Goal: Task Accomplishment & Management: Manage account settings

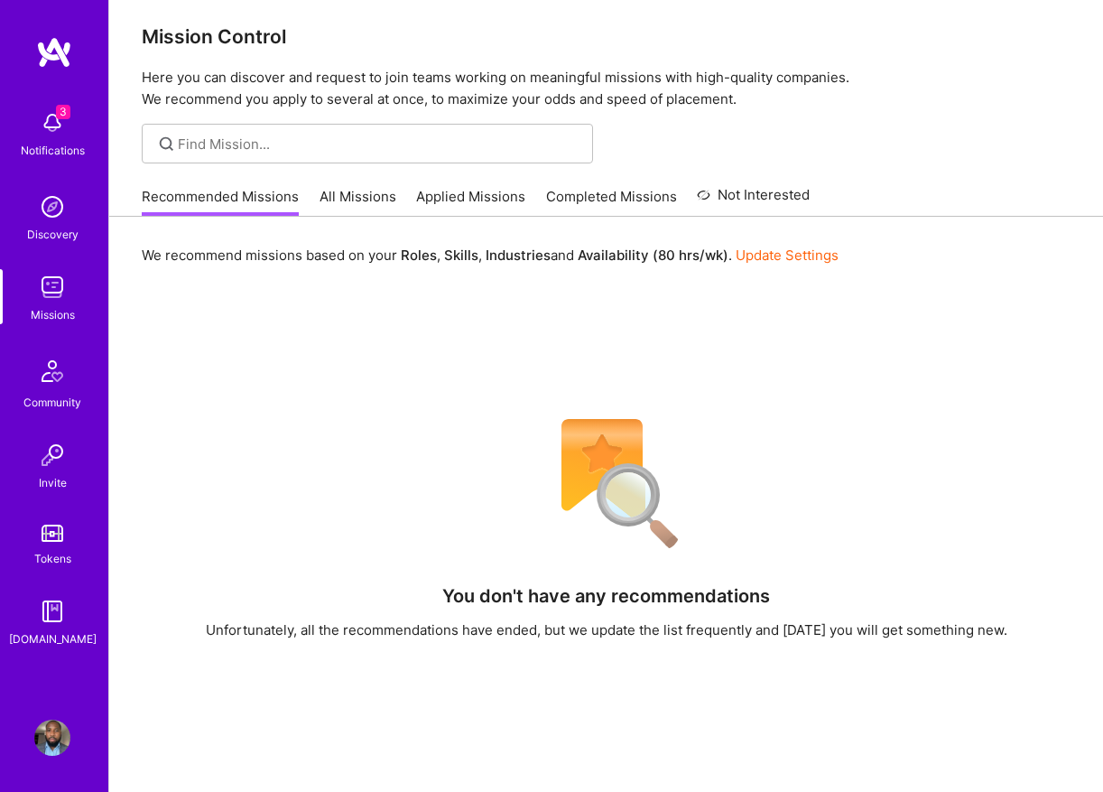
scroll to position [24, 0]
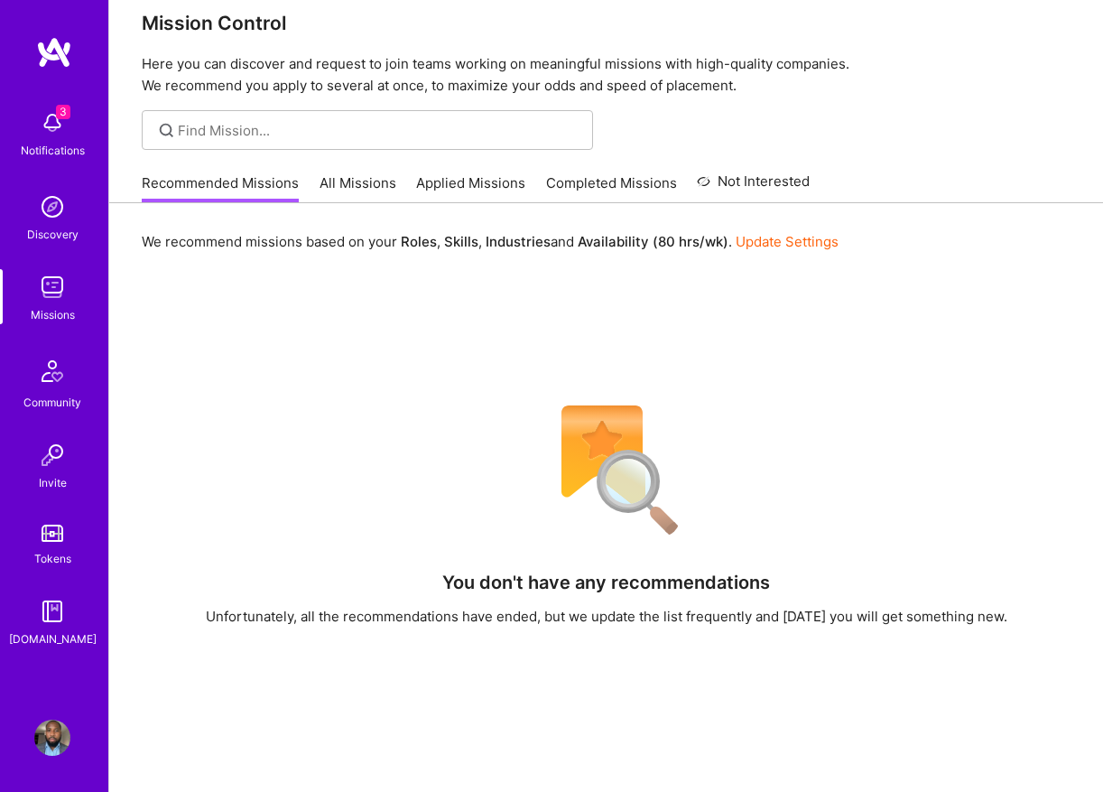
click at [69, 139] on img at bounding box center [52, 123] width 36 height 36
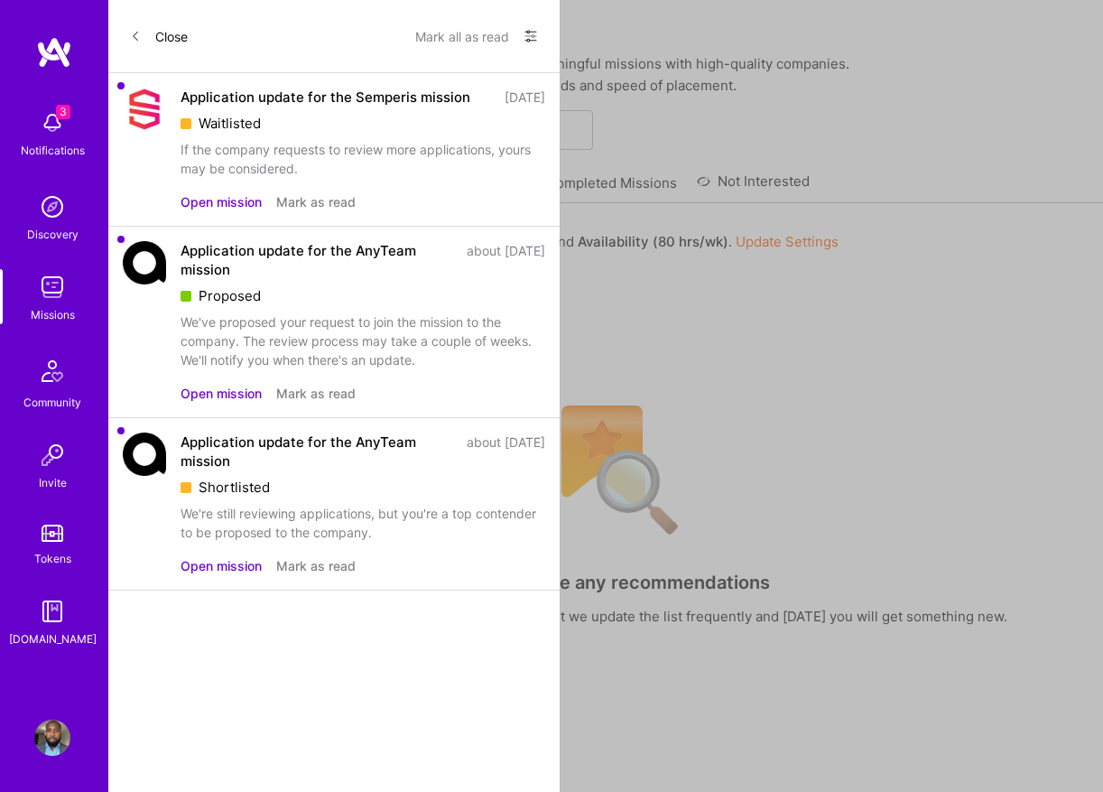
click at [638, 308] on div "3 3 Notifications Discovery Missions Community Invite Tokens [DOMAIN_NAME] Prof…" at bounding box center [551, 508] width 1103 height 1065
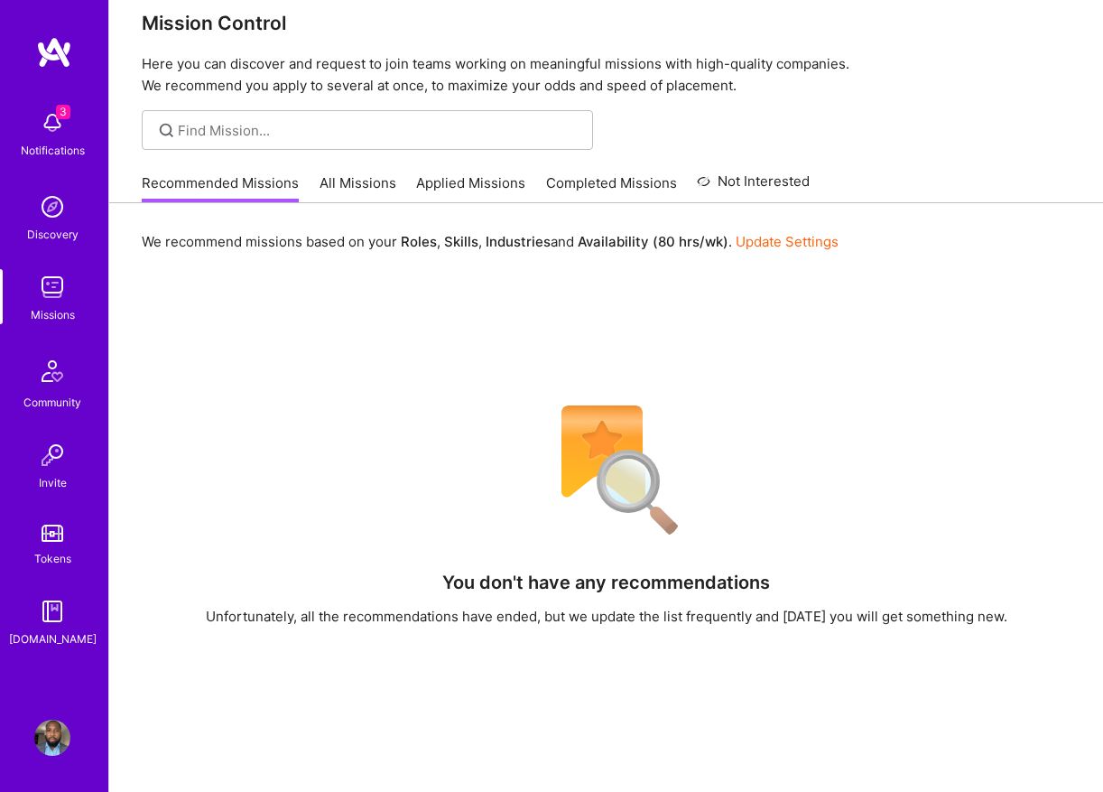
click at [638, 308] on div "We recommend missions based on your Roles , Skills , Industries and Availabilit…" at bounding box center [606, 626] width 994 height 846
click at [49, 641] on div "[DOMAIN_NAME]" at bounding box center [53, 638] width 88 height 19
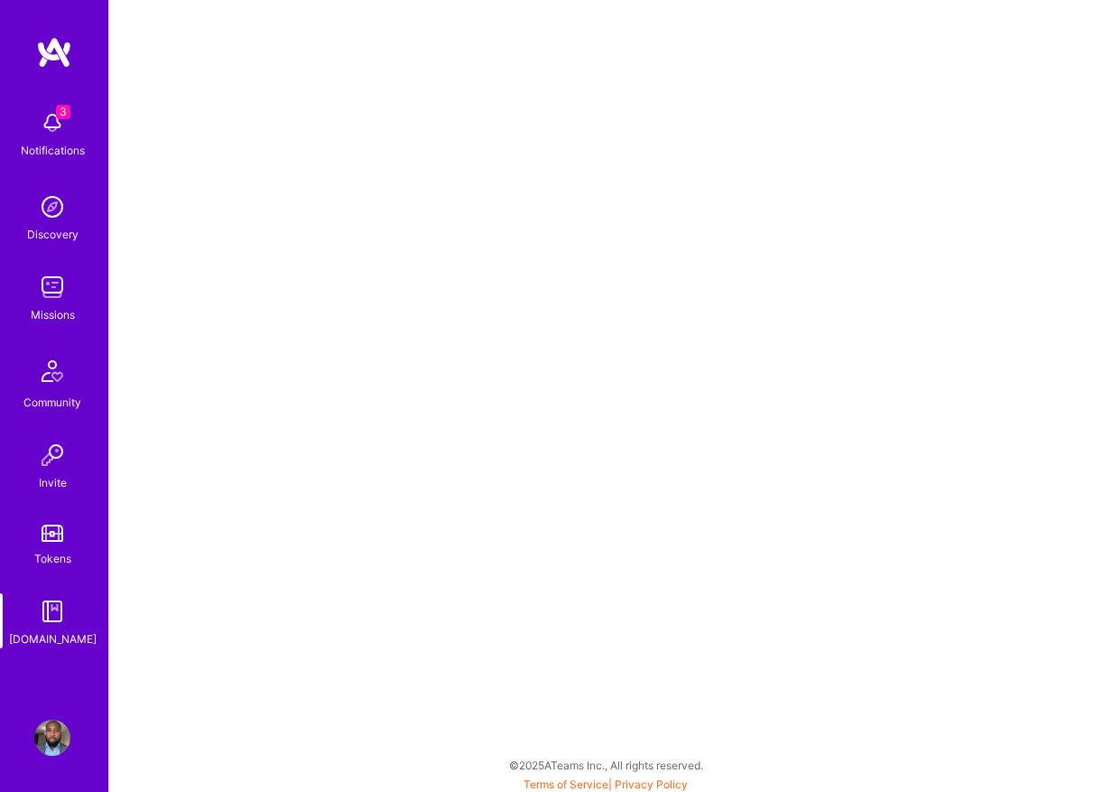
scroll to position [62, 0]
click at [44, 755] on img at bounding box center [52, 738] width 36 height 36
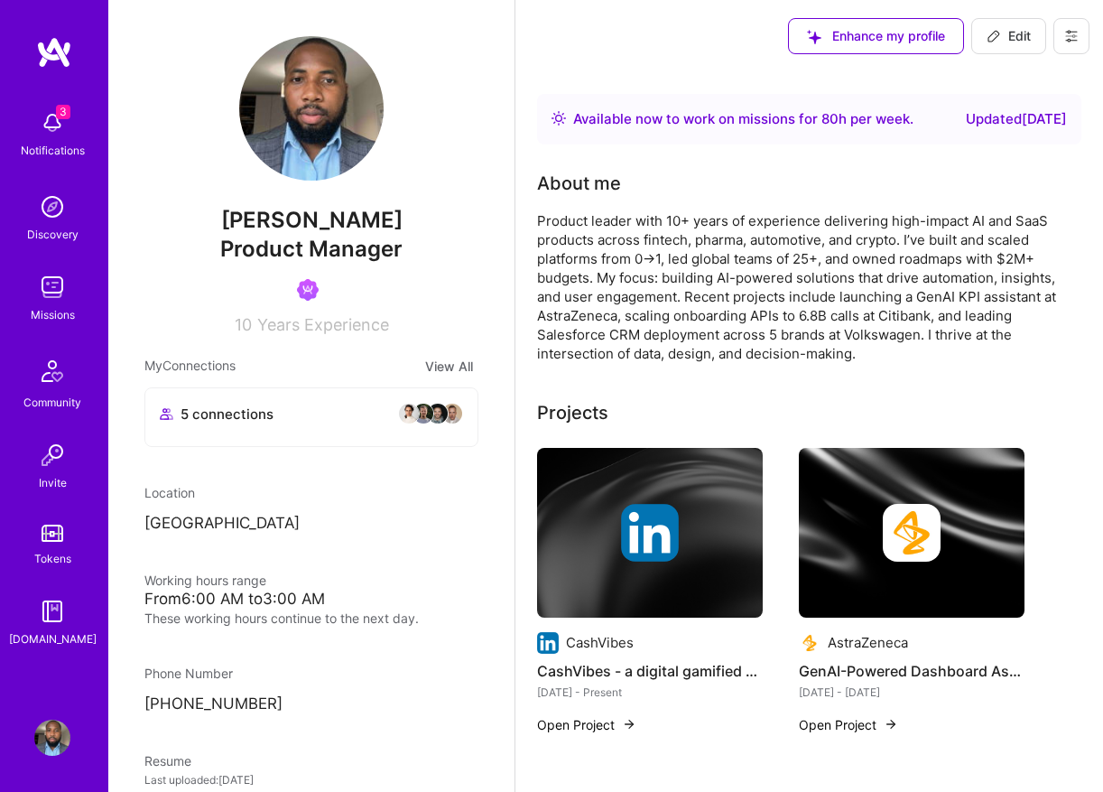
click at [1049, 116] on div "Updated [DATE]" at bounding box center [1016, 119] width 101 height 22
click at [1032, 35] on button "Edit" at bounding box center [1009, 36] width 75 height 36
select select "IE"
select select "Right Now"
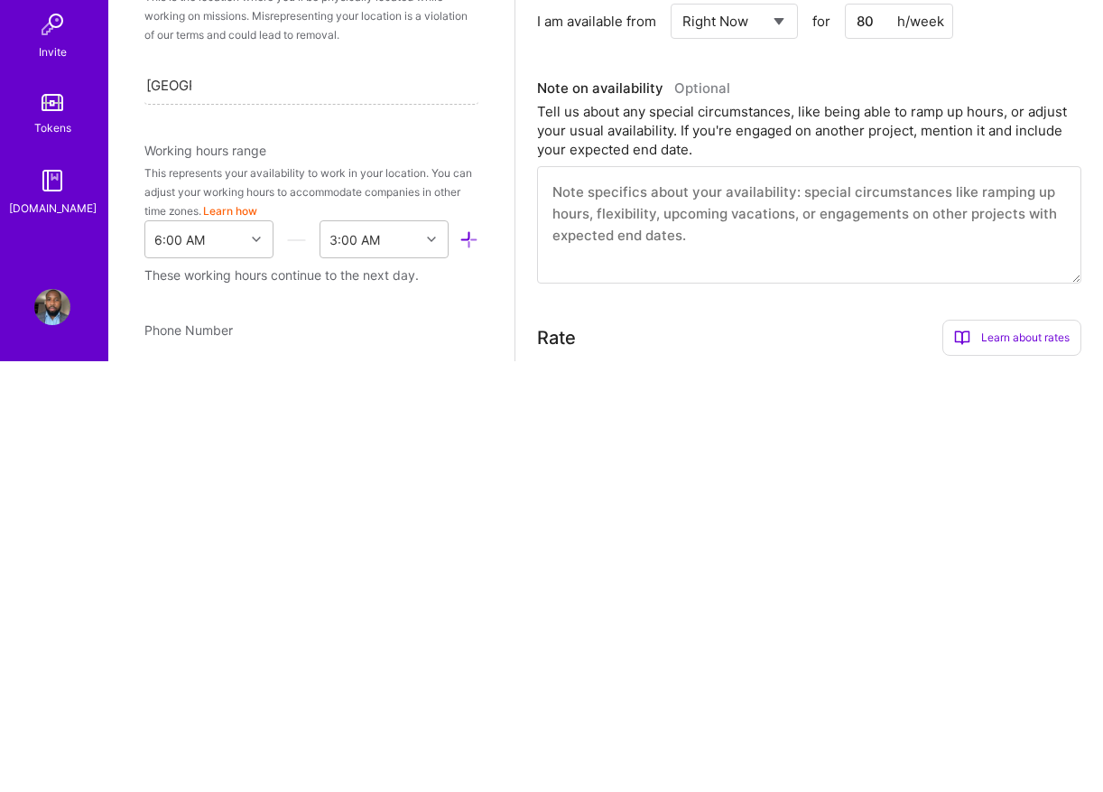
scroll to position [104, 0]
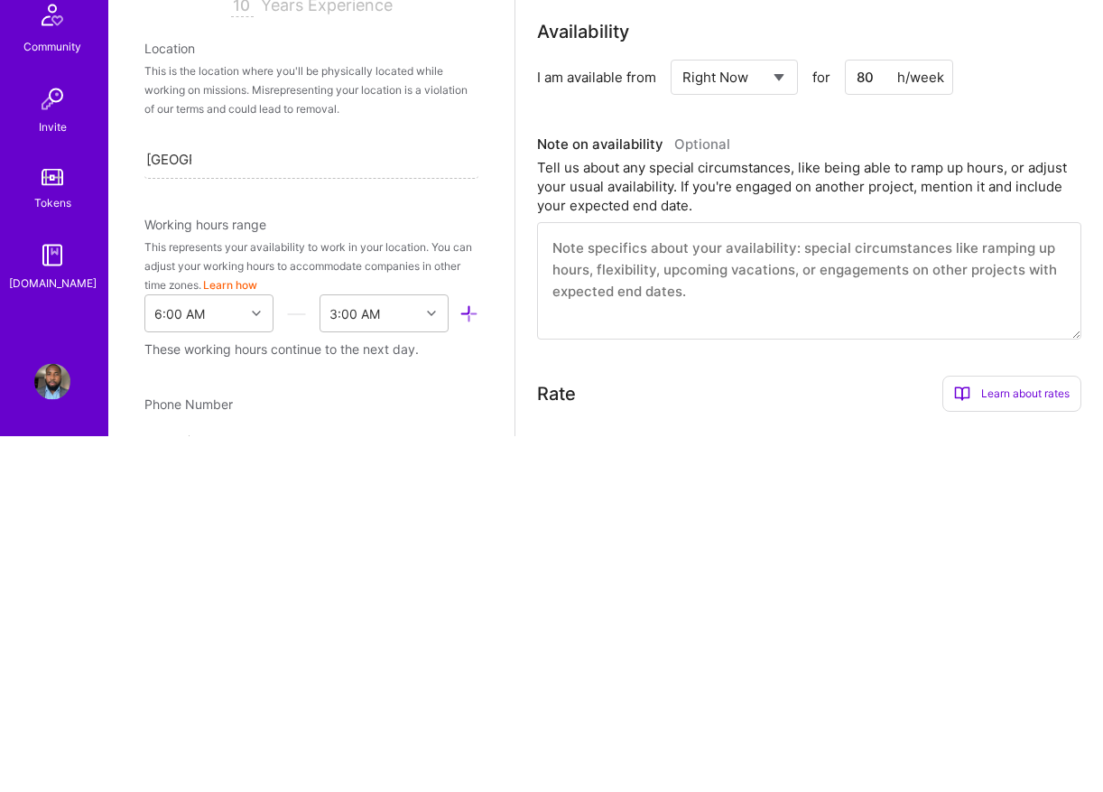
click at [785, 411] on select "Select... Right Now Future Date Not Available" at bounding box center [735, 434] width 104 height 46
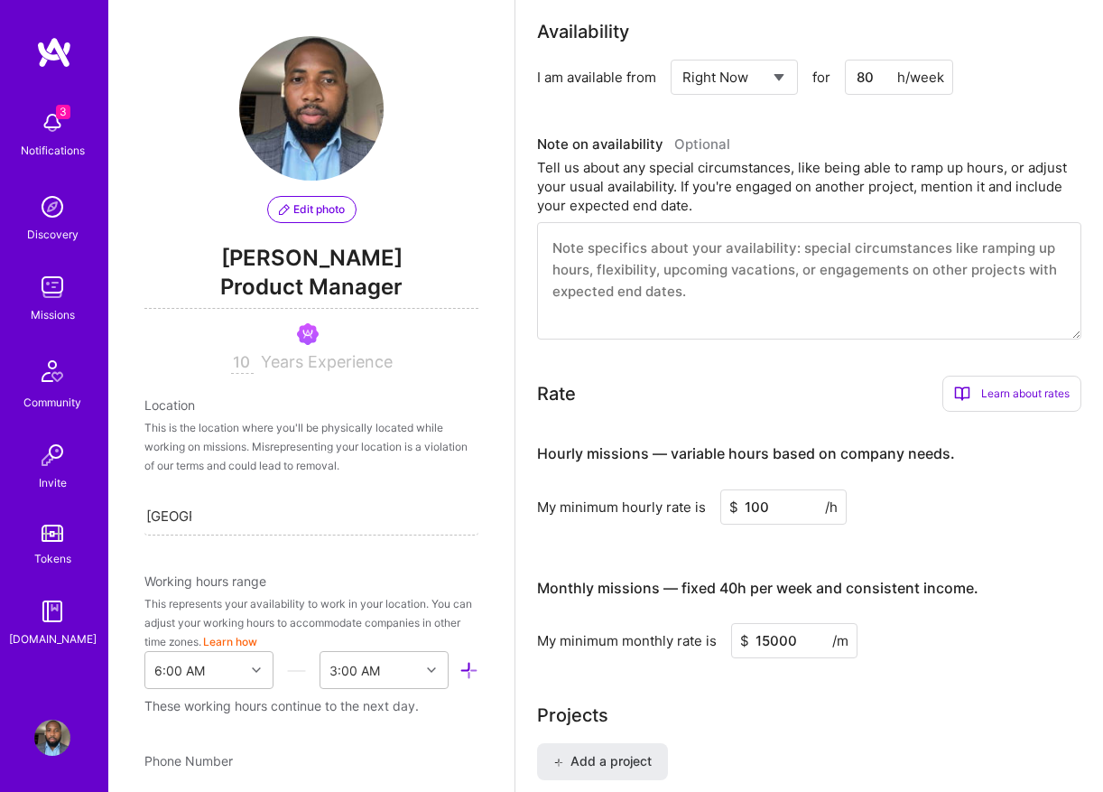
click at [884, 74] on input "80" at bounding box center [899, 77] width 108 height 35
click at [871, 79] on input "80" at bounding box center [899, 77] width 108 height 35
type input "8"
type input "80"
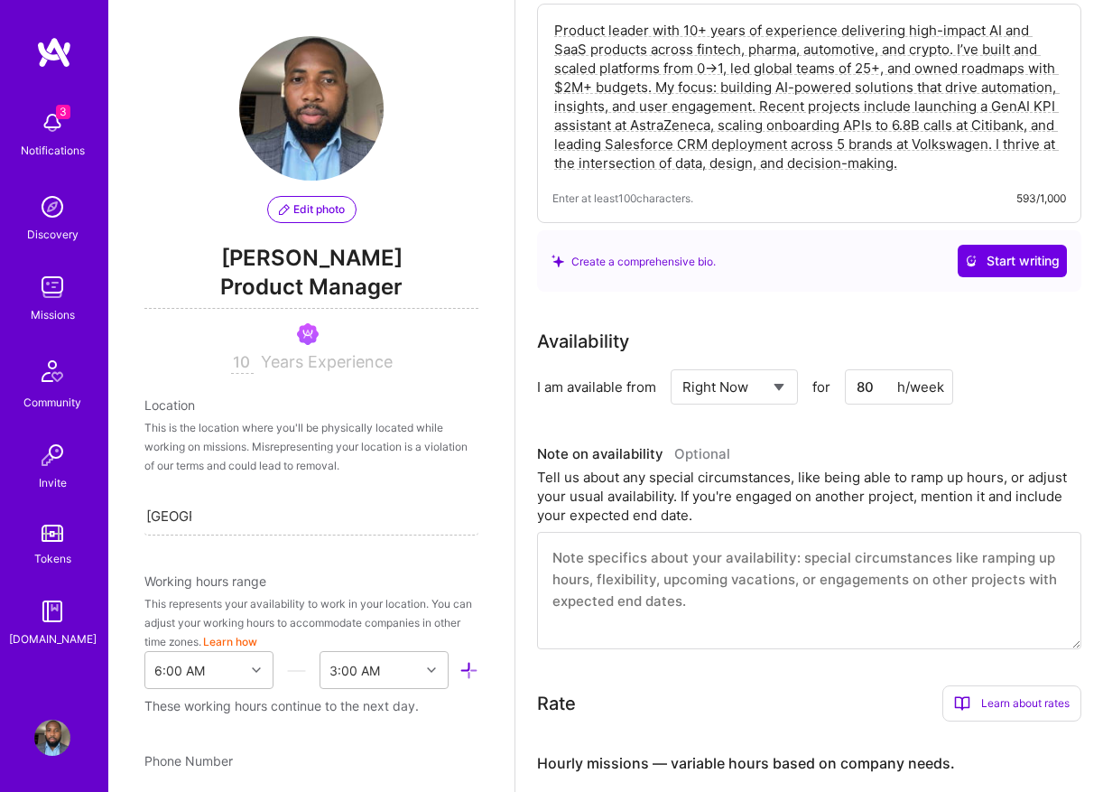
scroll to position [0, 0]
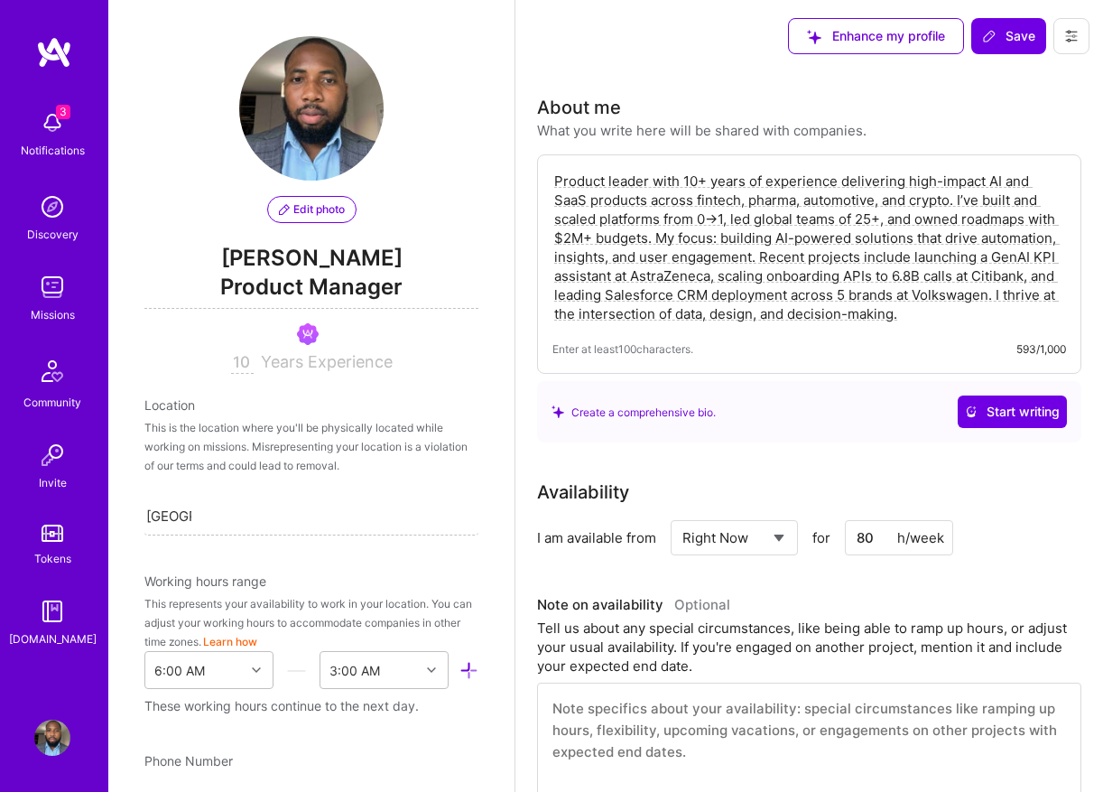
click at [1023, 33] on span "Save" at bounding box center [1008, 36] width 53 height 18
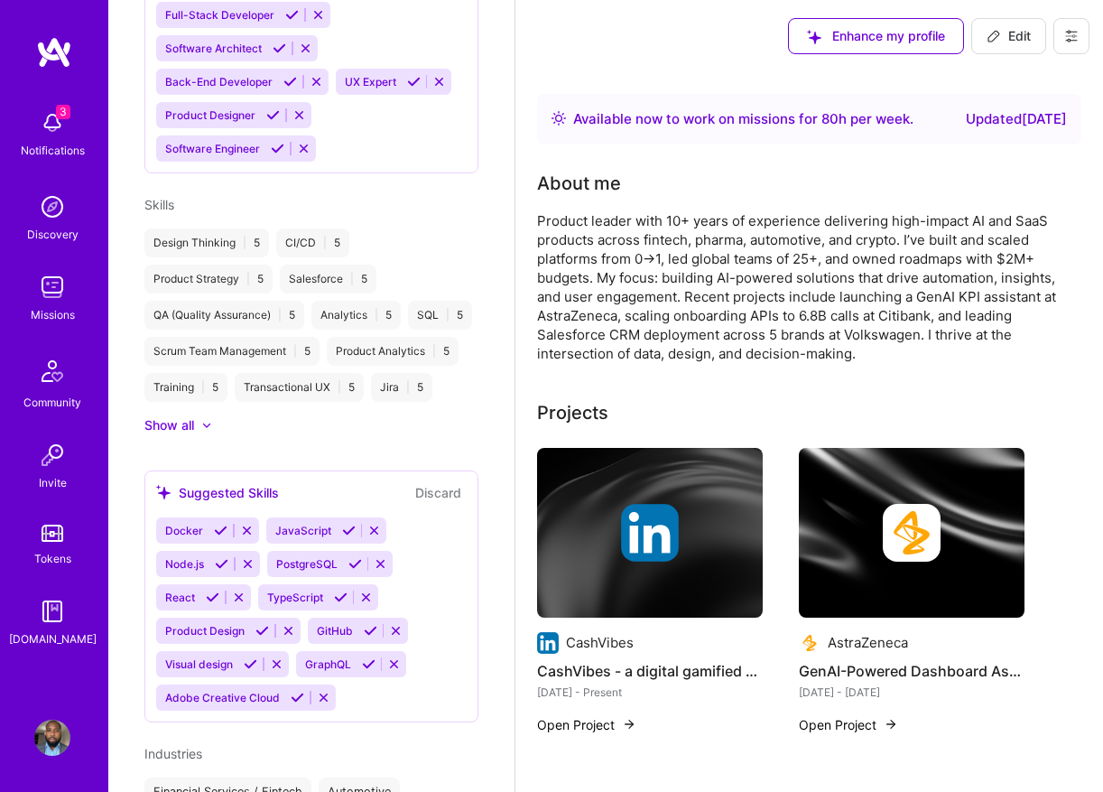
scroll to position [1047, 0]
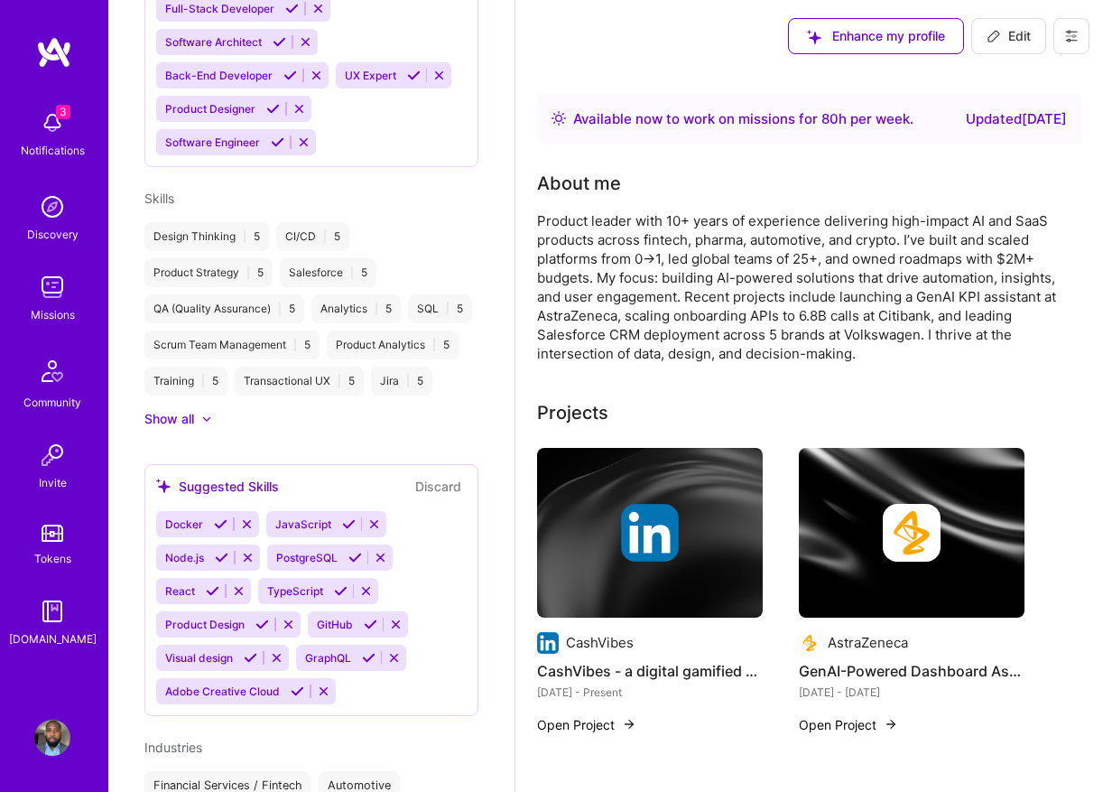
click at [42, 302] on img at bounding box center [52, 287] width 36 height 36
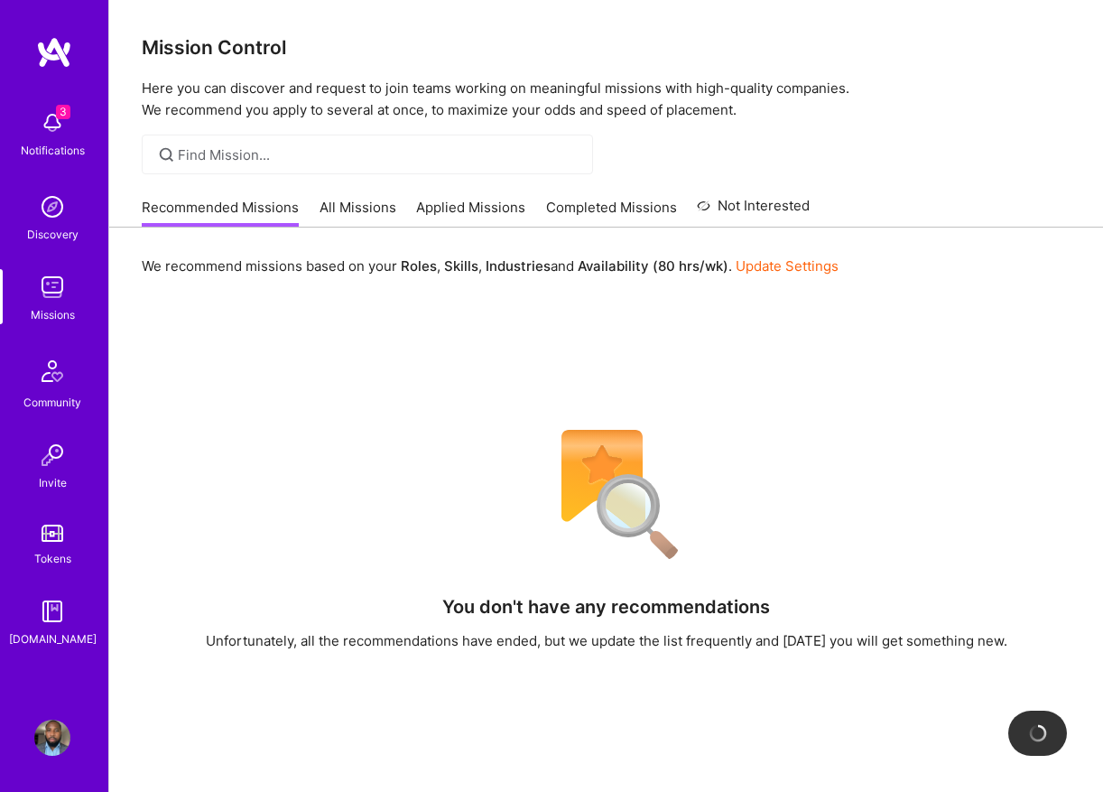
click at [42, 322] on div "Missions" at bounding box center [53, 314] width 44 height 19
click at [363, 200] on link "All Missions" at bounding box center [358, 213] width 77 height 30
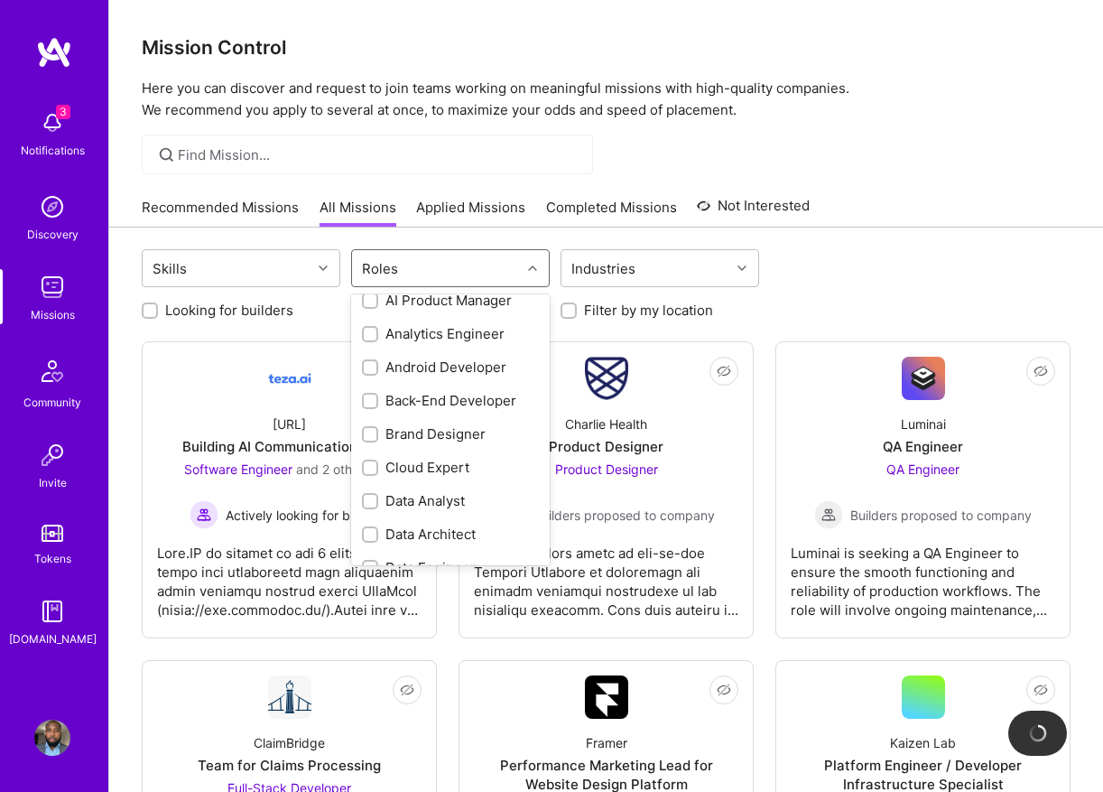
scroll to position [79, 0]
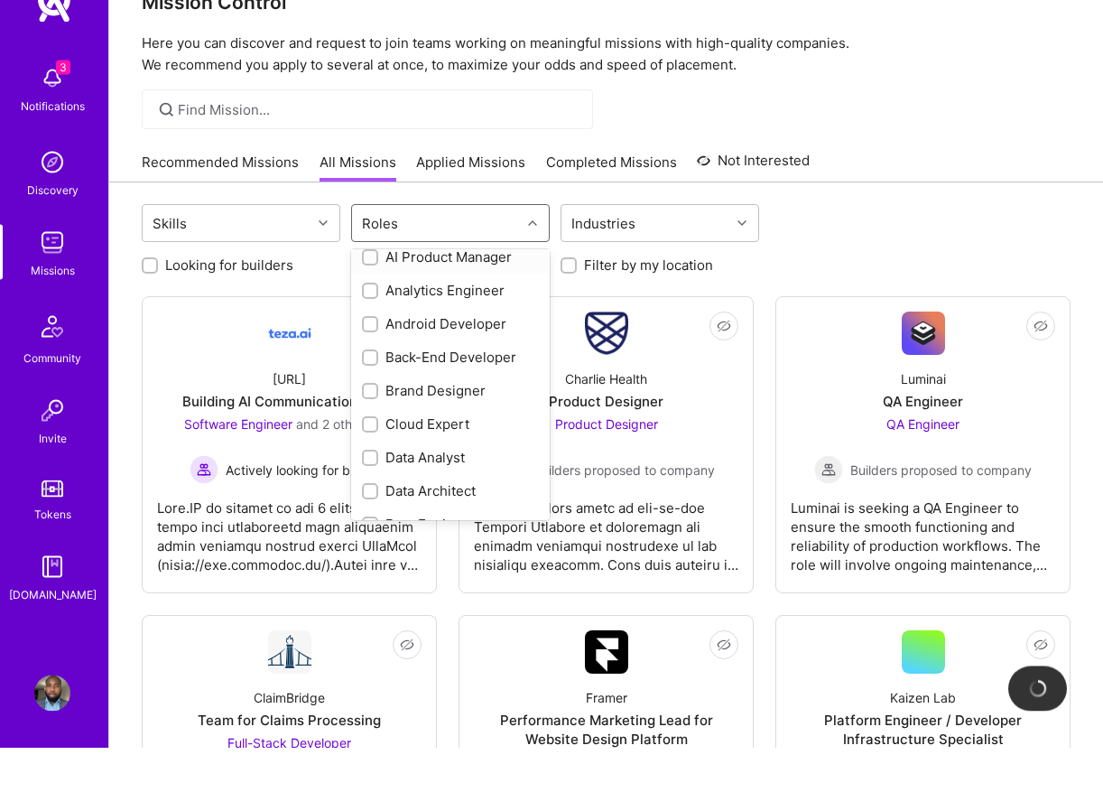
click at [487, 285] on div "AI Product Manager" at bounding box center [450, 301] width 199 height 33
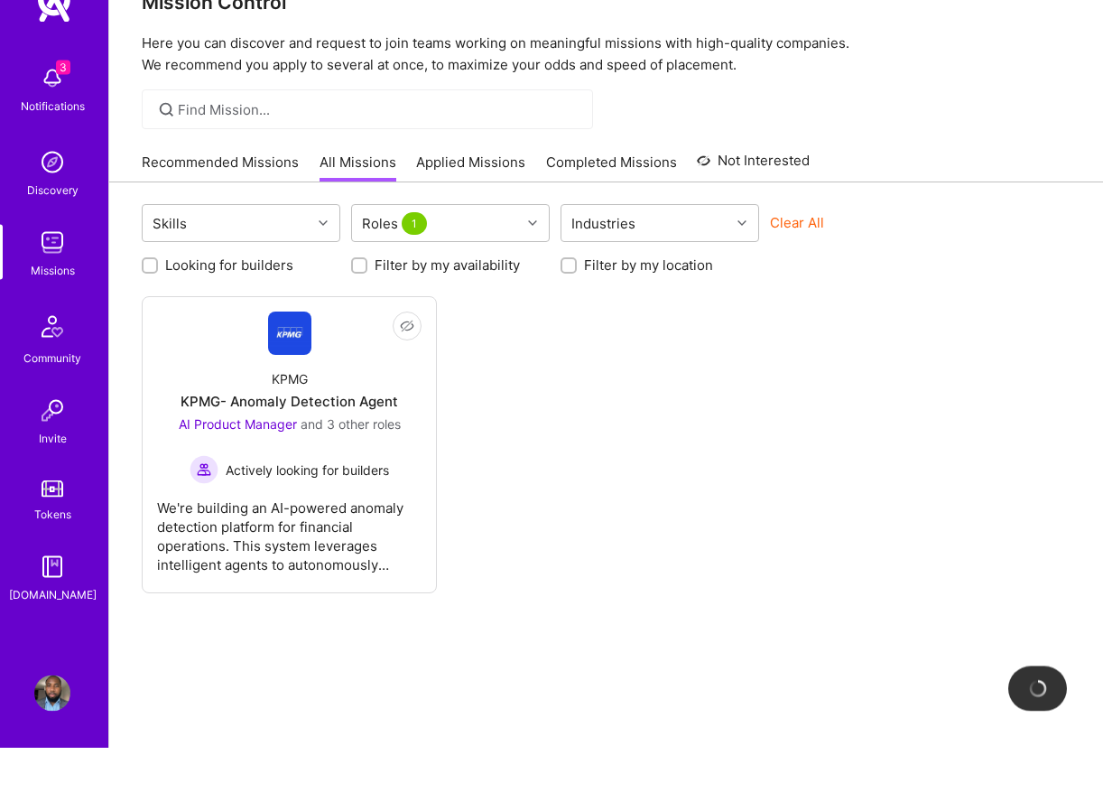
scroll to position [45, 0]
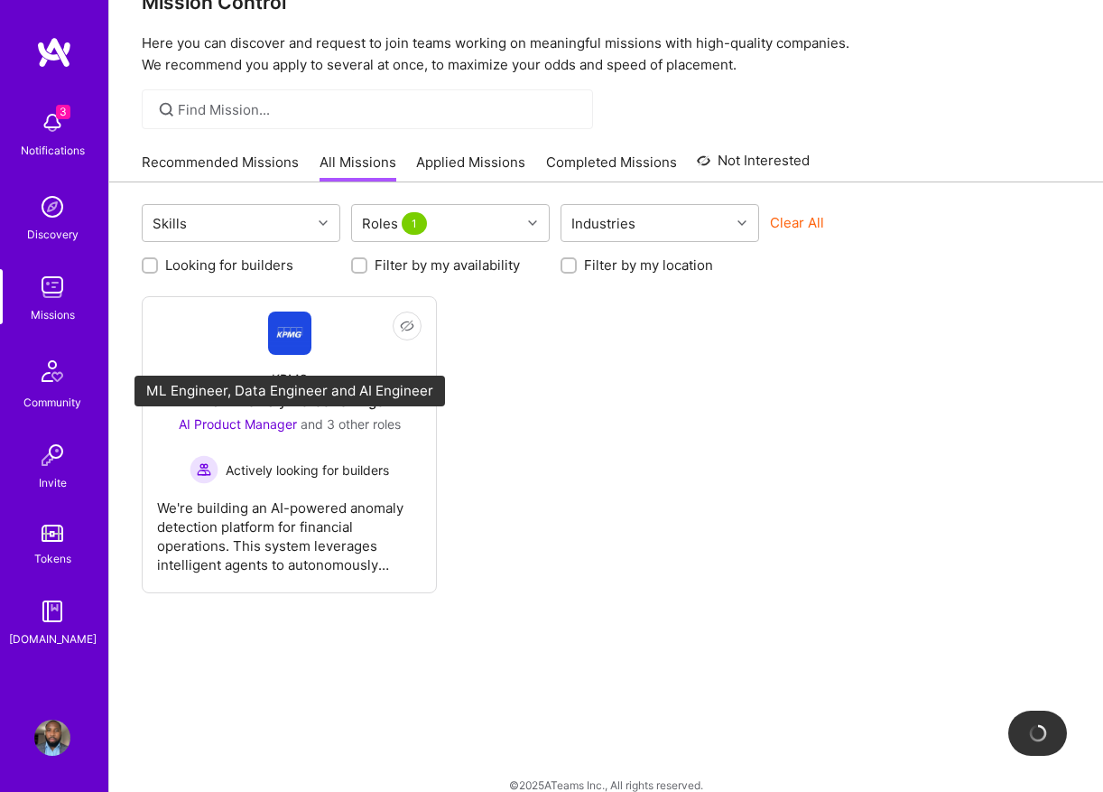
click at [377, 431] on span "and 3 other roles" at bounding box center [351, 423] width 100 height 15
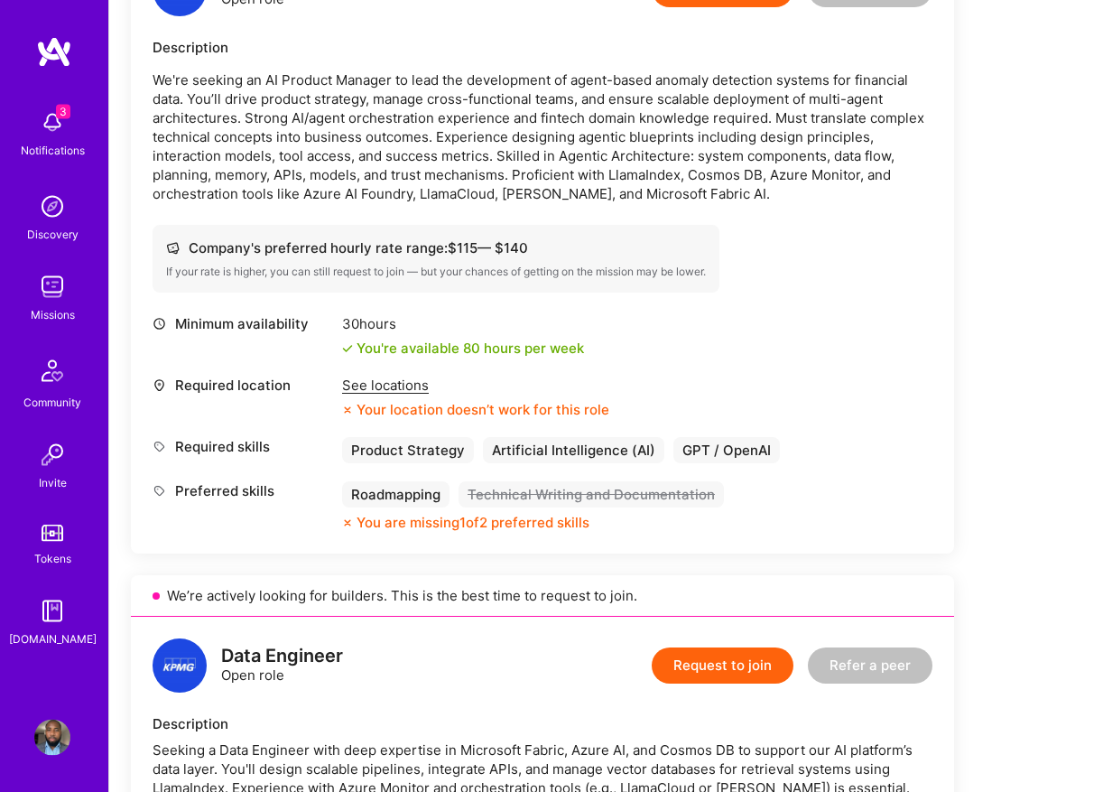
scroll to position [1165, 0]
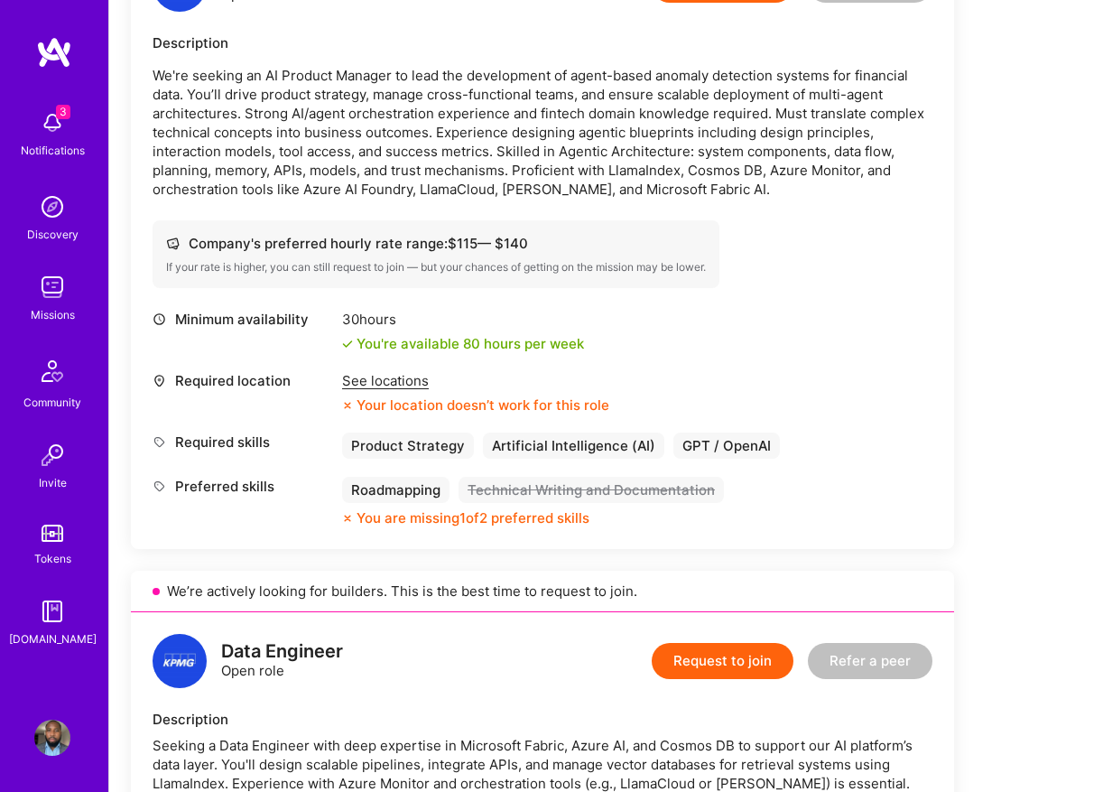
click at [414, 372] on div "See locations" at bounding box center [475, 380] width 267 height 19
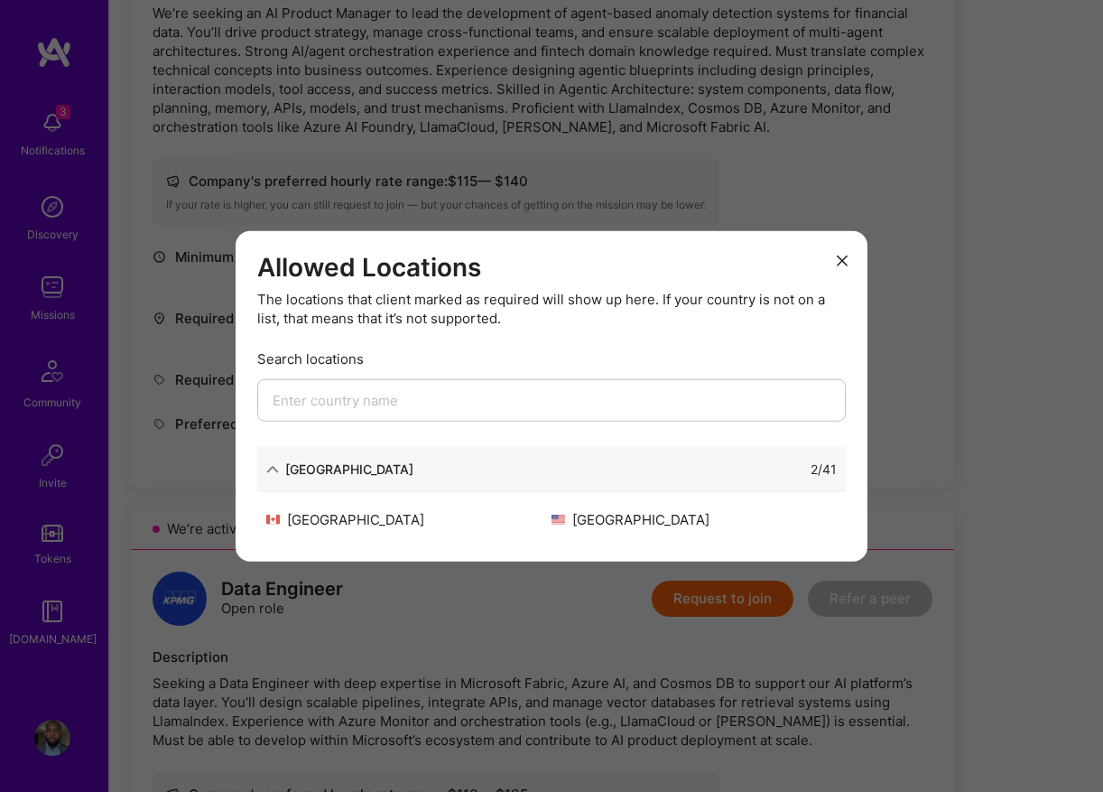
scroll to position [1227, 0]
click at [818, 283] on h3 "Allowed Locations" at bounding box center [551, 267] width 589 height 31
click at [817, 283] on h3 "Allowed Locations" at bounding box center [551, 267] width 589 height 31
click at [863, 284] on div "Allowed Locations The locations that client marked as required will show up her…" at bounding box center [552, 395] width 632 height 331
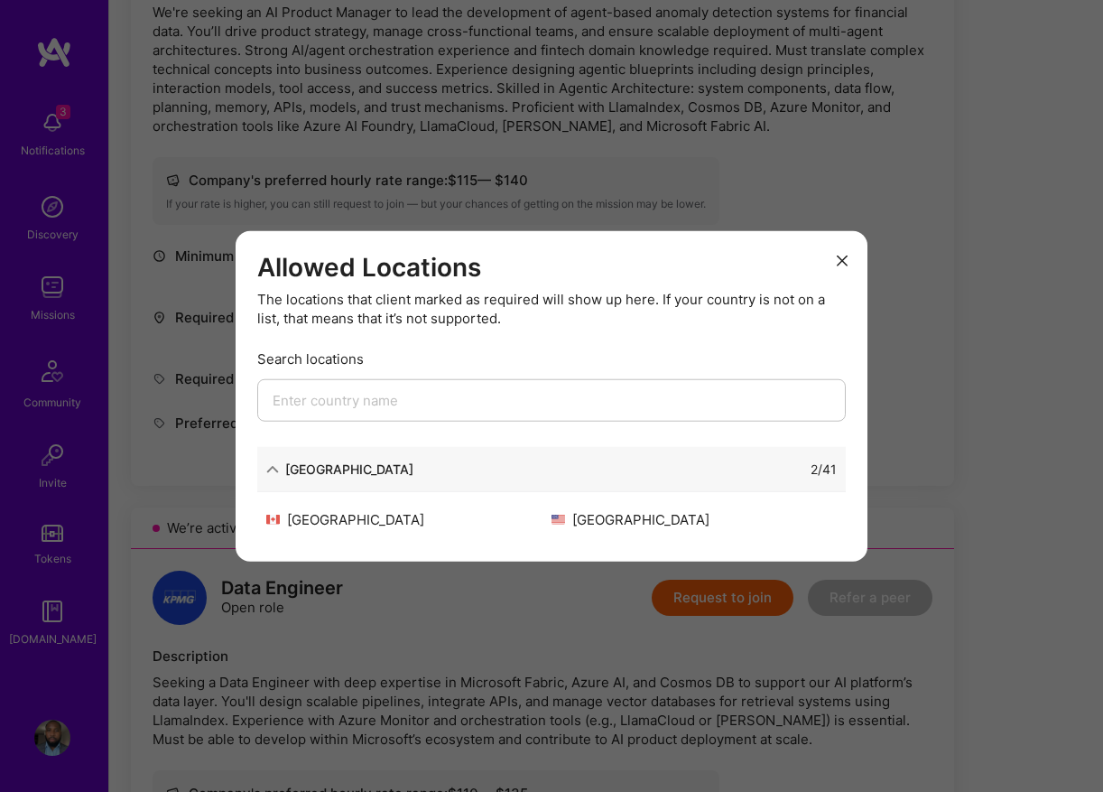
click at [863, 284] on div "Allowed Locations The locations that client marked as required will show up her…" at bounding box center [552, 395] width 632 height 331
click at [852, 275] on button "modal" at bounding box center [843, 260] width 22 height 30
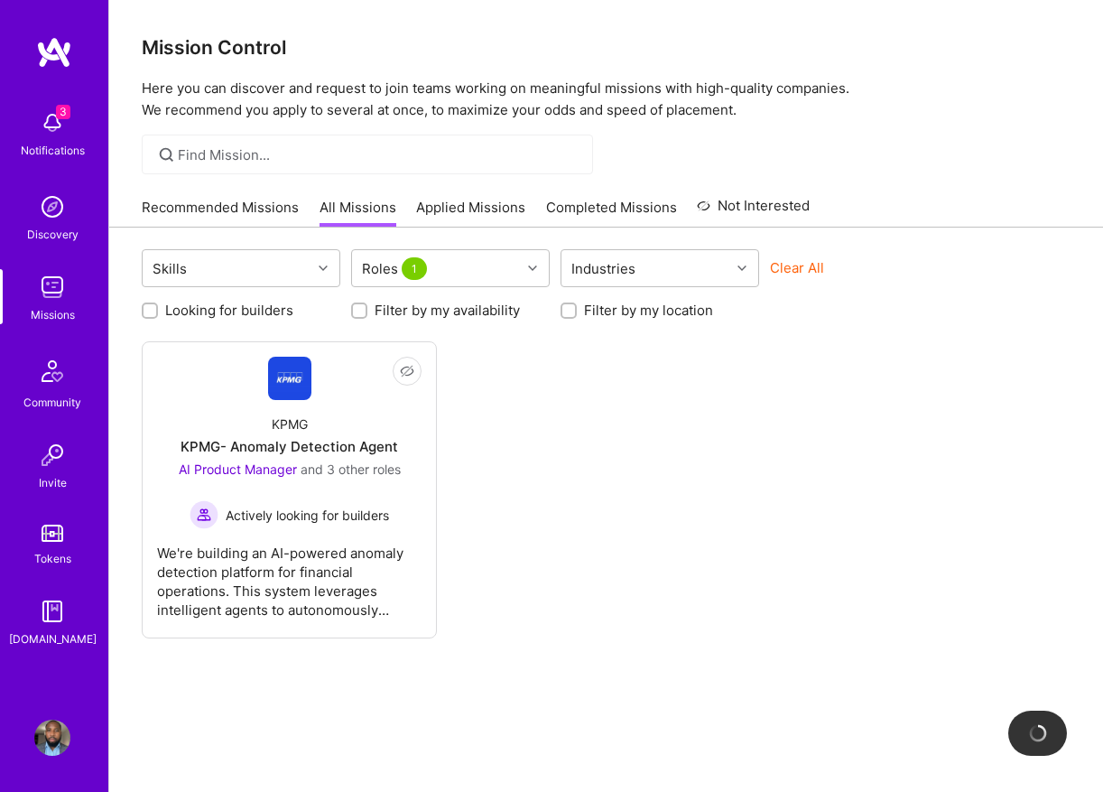
click at [804, 275] on button "Clear All" at bounding box center [797, 267] width 54 height 19
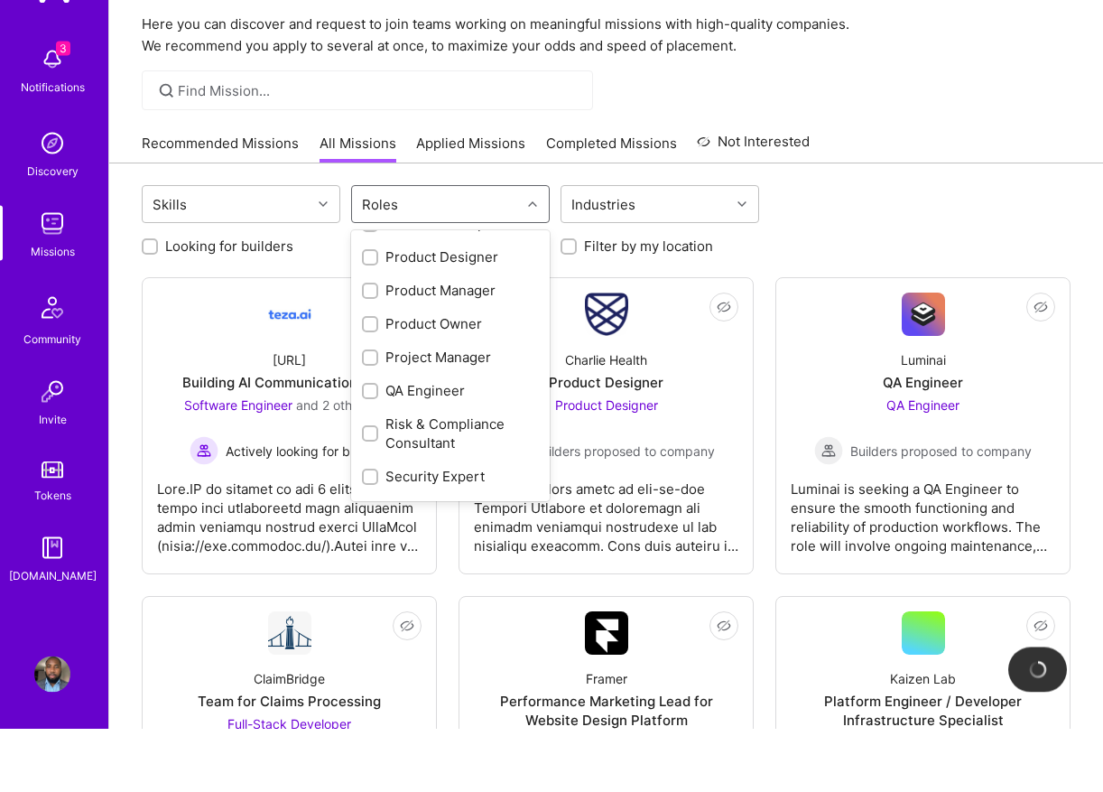
scroll to position [731, 0]
click at [489, 342] on div "Product Manager" at bounding box center [450, 351] width 177 height 19
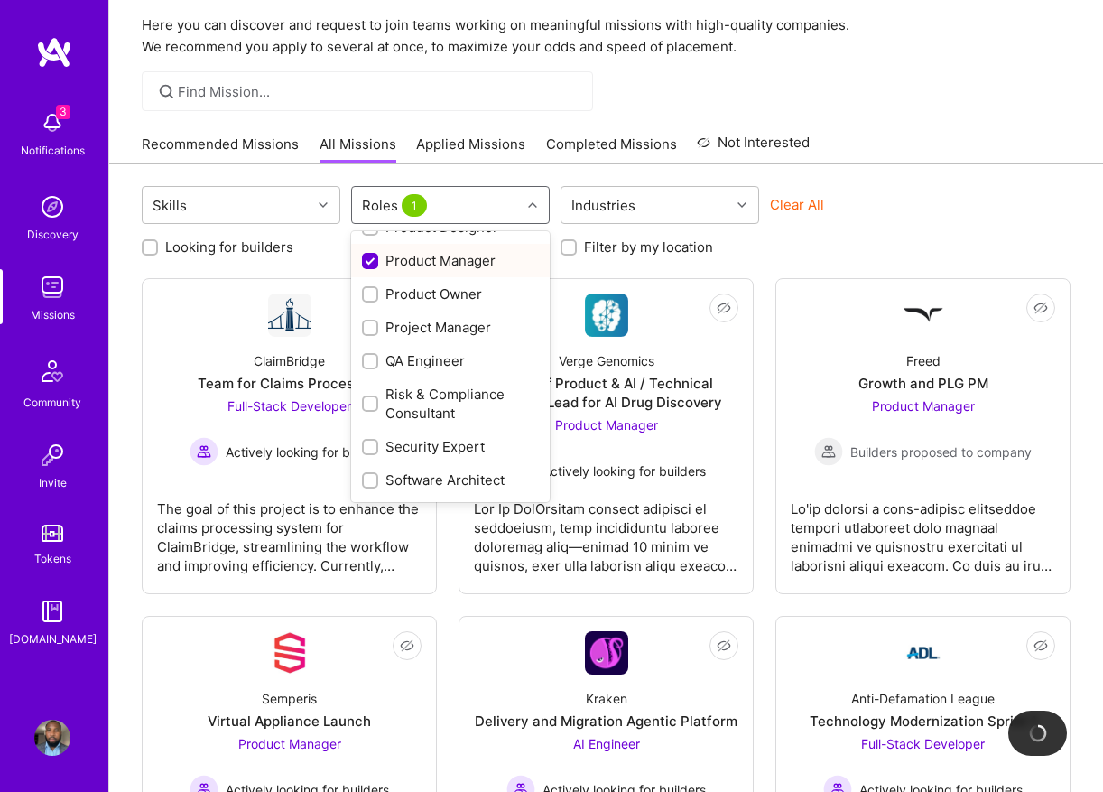
scroll to position [761, 0]
click at [491, 293] on div "Product Owner" at bounding box center [450, 292] width 177 height 19
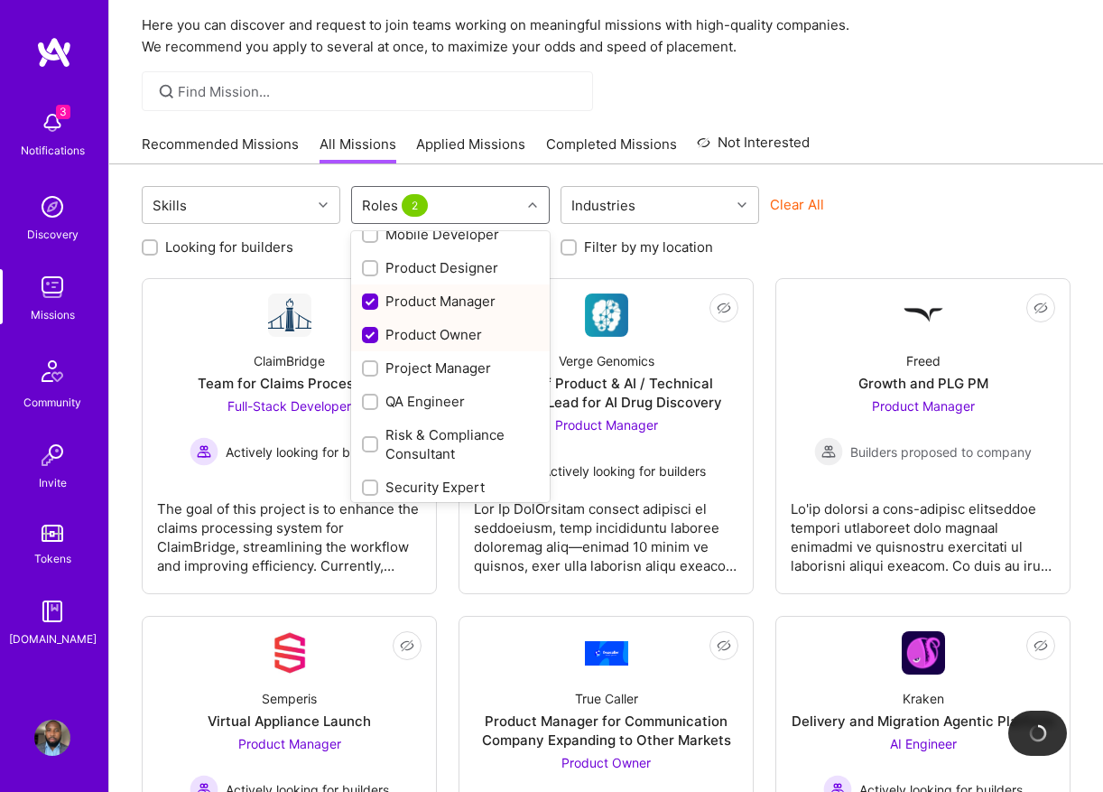
scroll to position [722, 0]
click at [478, 371] on div "Project Manager" at bounding box center [450, 365] width 177 height 19
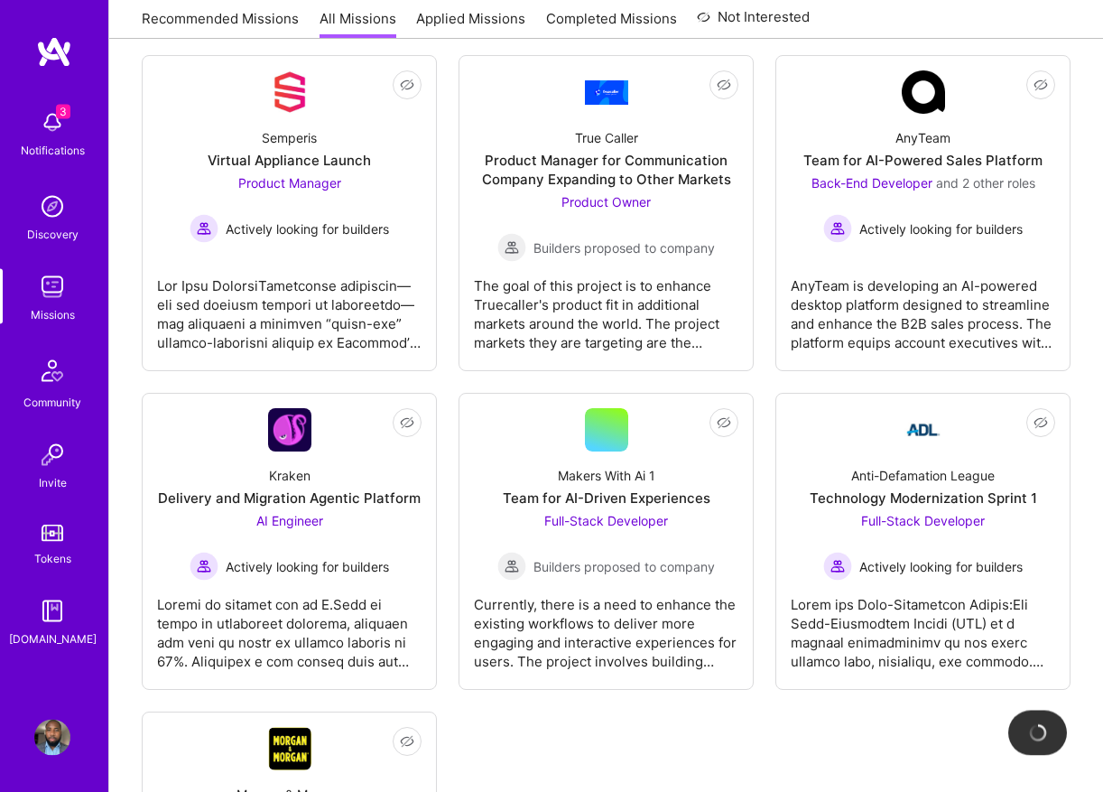
scroll to position [622, 0]
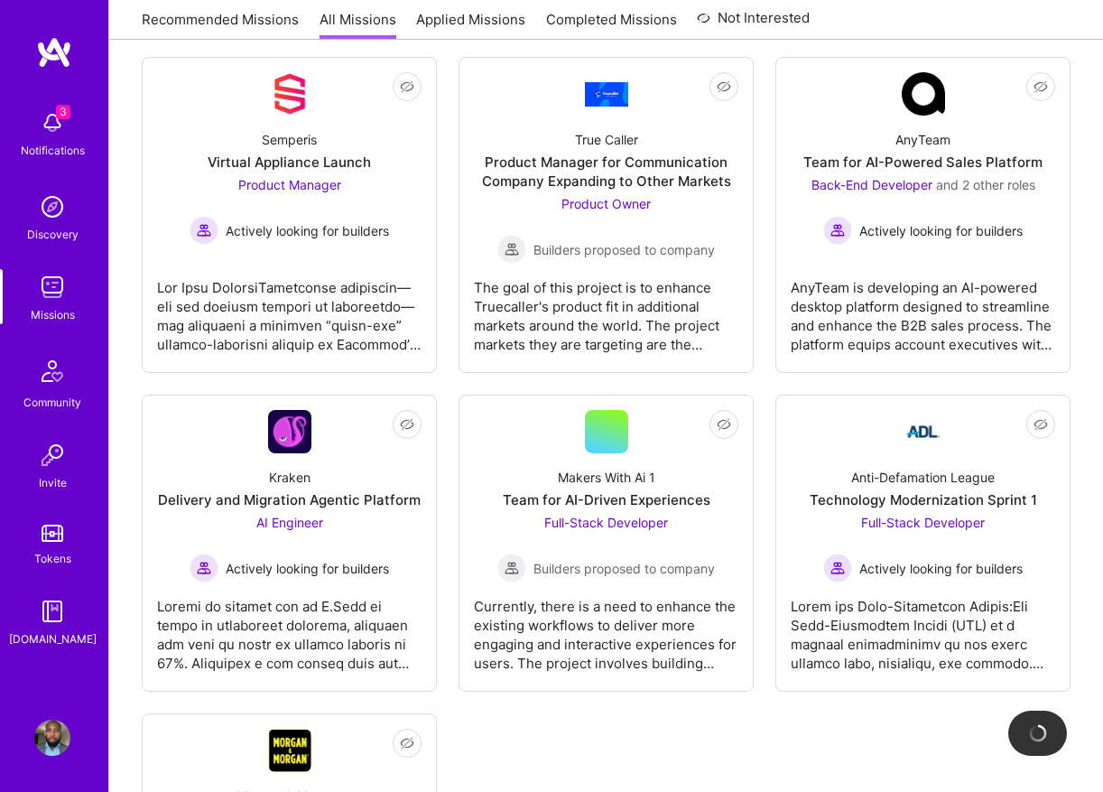
click at [1001, 205] on div "Back-End Developer and 2 other roles Actively looking for builders" at bounding box center [924, 210] width 224 height 70
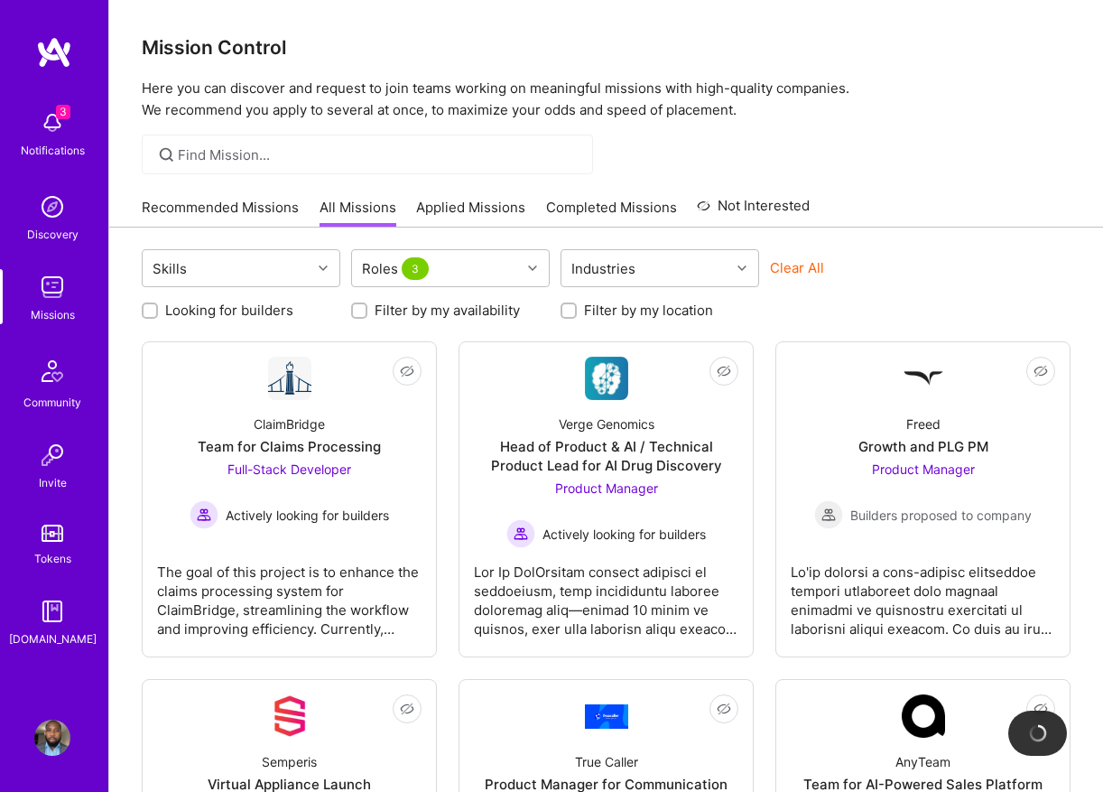
click at [626, 203] on link "Completed Missions" at bounding box center [611, 213] width 131 height 30
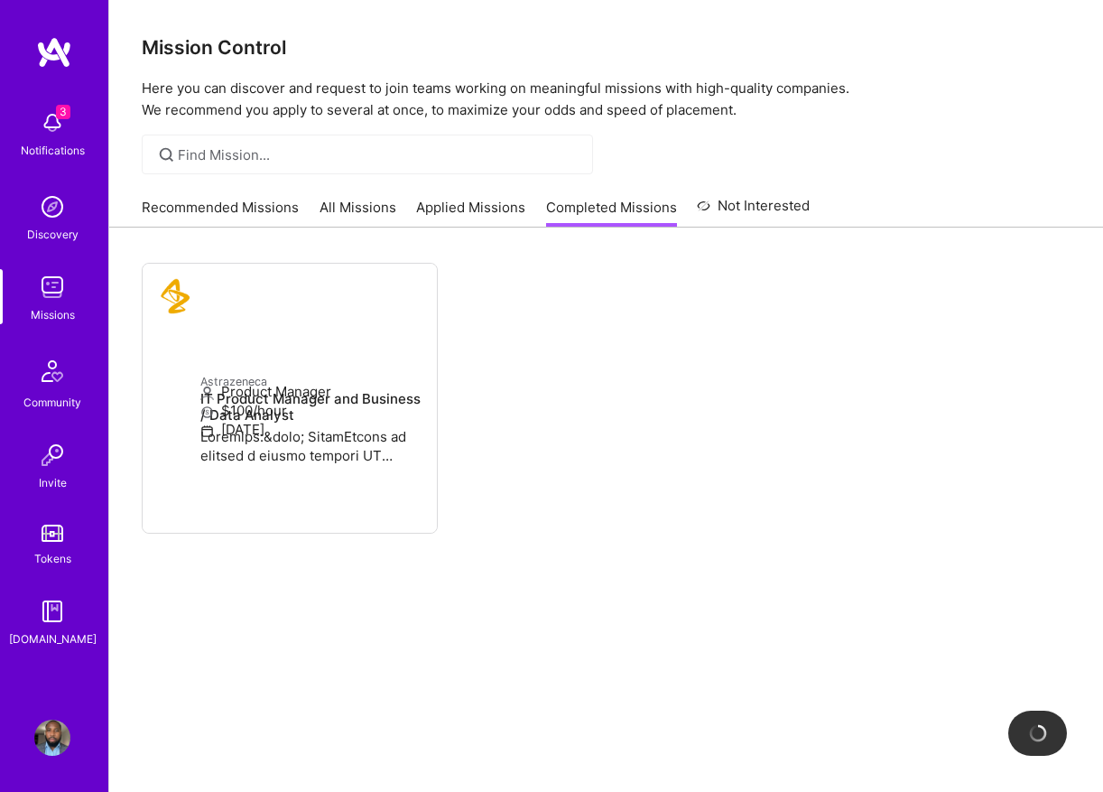
click at [486, 216] on link "Applied Missions" at bounding box center [470, 213] width 109 height 30
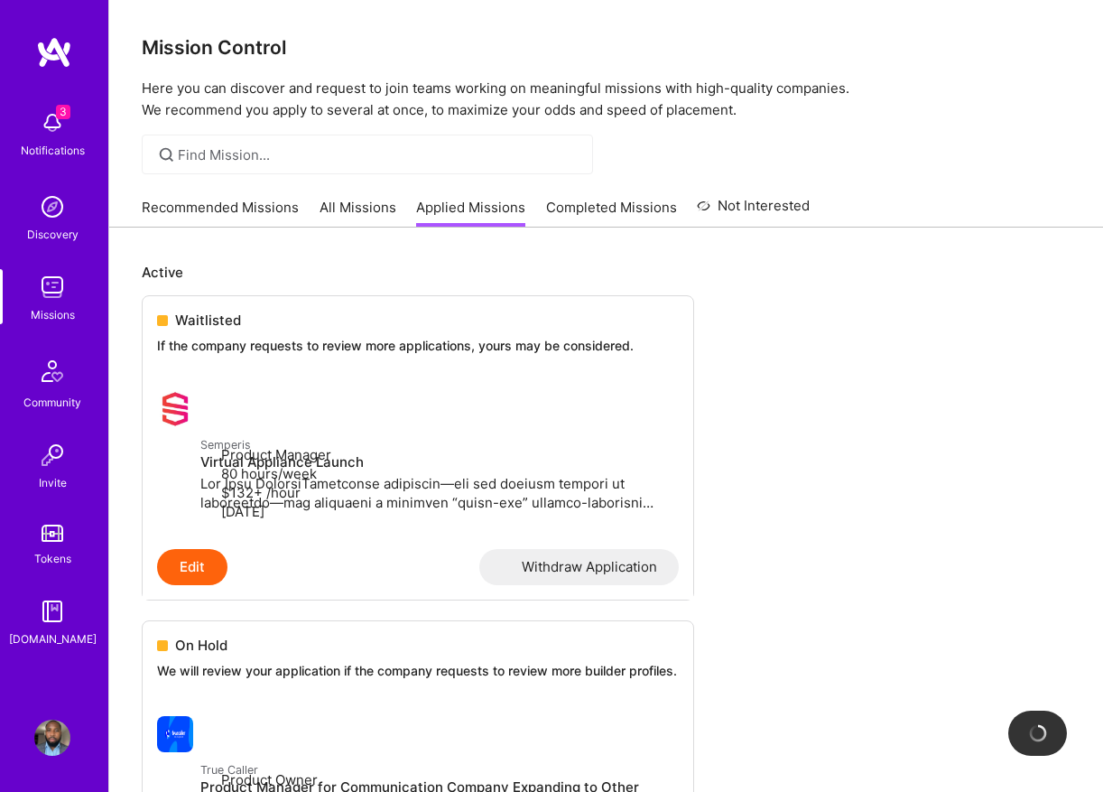
click at [612, 218] on link "Completed Missions" at bounding box center [611, 213] width 131 height 30
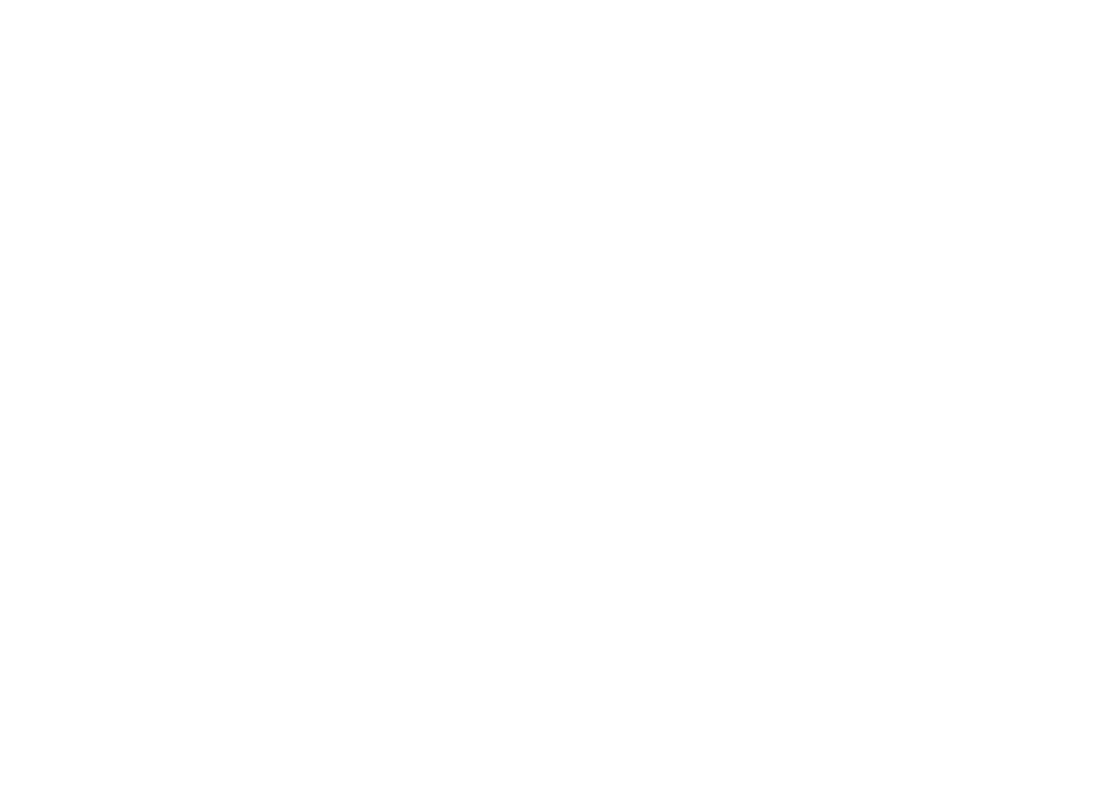
click at [0, 0] on div "Recommended Missions All Missions Applied Missions Completed Missions Not Inter…" at bounding box center [0, 0] width 0 height 0
